Goal: Information Seeking & Learning: Learn about a topic

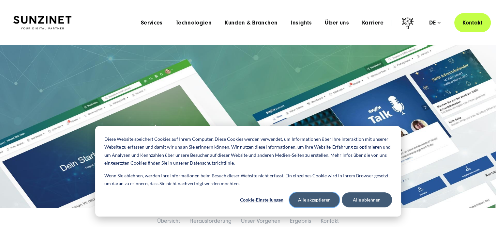
click at [320, 203] on button "Alle akzeptieren" at bounding box center [314, 199] width 50 height 15
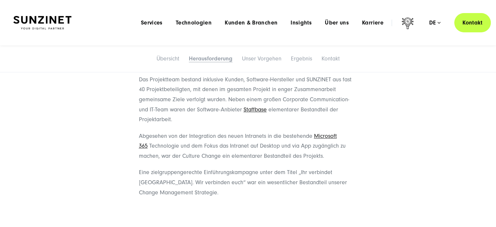
scroll to position [813, 0]
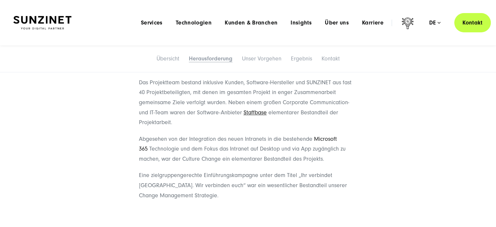
click at [328, 135] on link "Microsoft 365" at bounding box center [238, 143] width 198 height 17
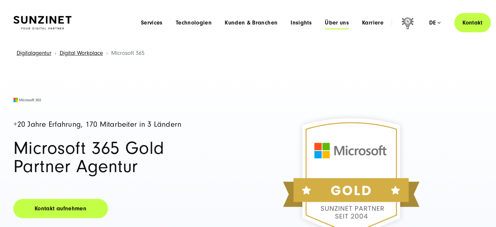
click at [338, 24] on span "Über uns" at bounding box center [337, 23] width 24 height 7
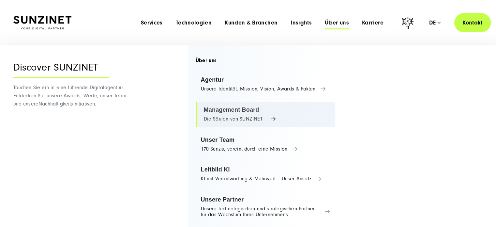
click at [264, 121] on link "Management Board Die Säulen von SUNZINET" at bounding box center [266, 114] width 140 height 25
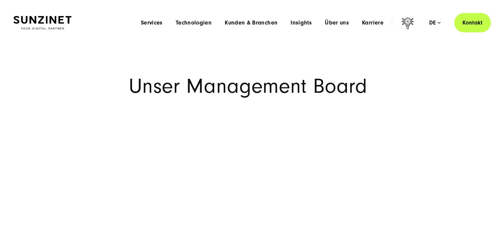
drag, startPoint x: 499, startPoint y: 32, endPoint x: 490, endPoint y: -39, distance: 72.0
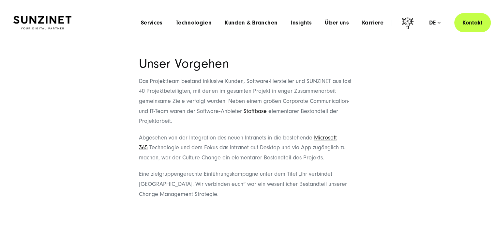
click at [248, 108] on link "Staffbase" at bounding box center [255, 111] width 23 height 7
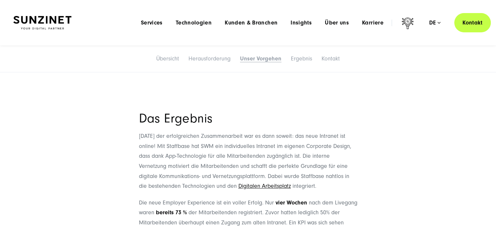
scroll to position [839, 0]
